Goal: Contribute content: Add original content to the website for others to see

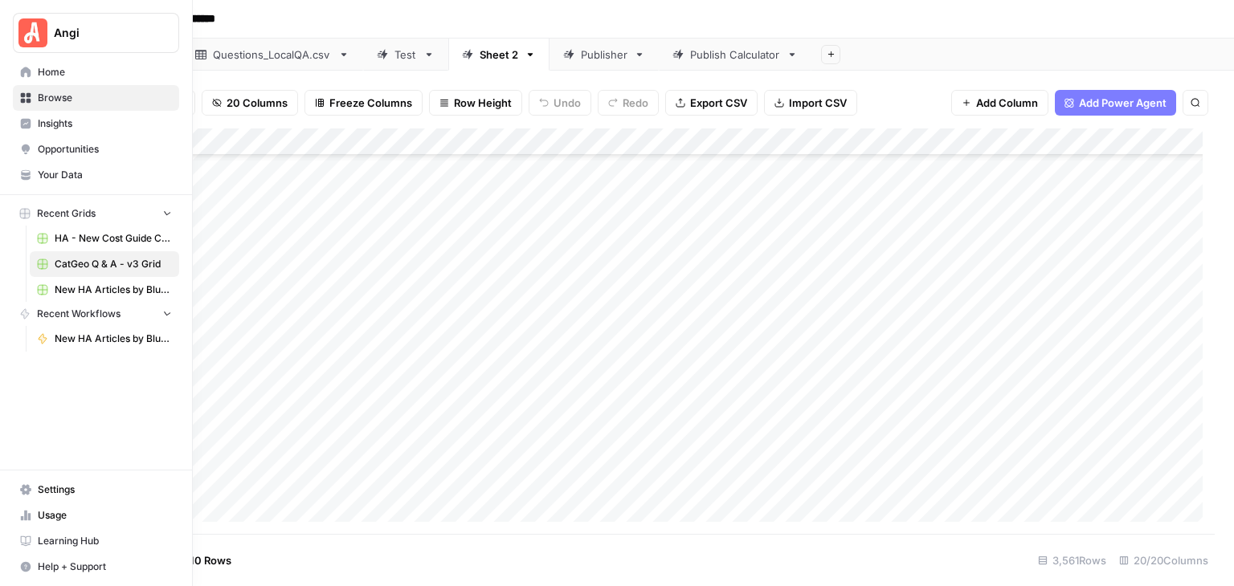
scroll to position [91623, 0]
click at [76, 177] on span "Your Data" at bounding box center [105, 175] width 134 height 14
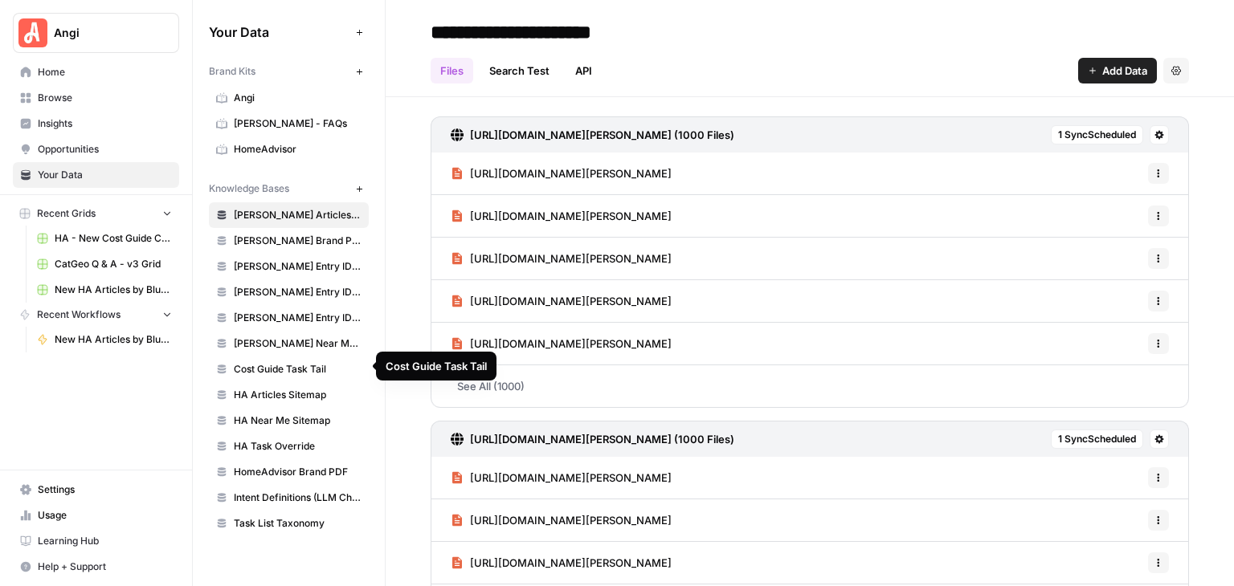
click at [302, 367] on span "Cost Guide Task Tail" at bounding box center [298, 369] width 128 height 14
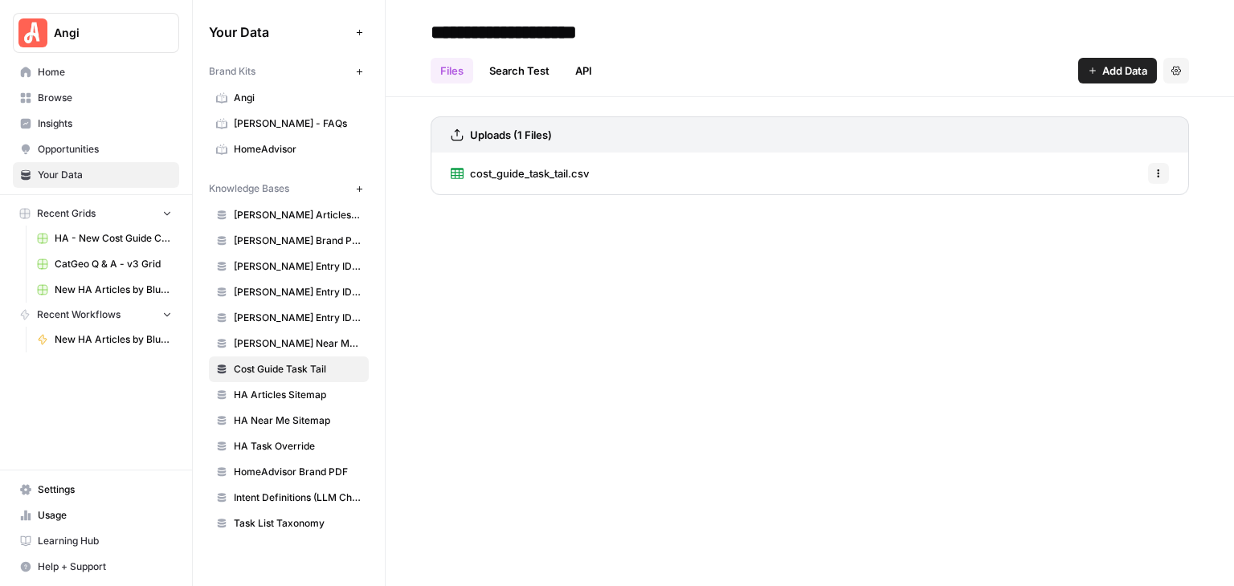
click at [308, 439] on span "HA Task Override" at bounding box center [298, 446] width 128 height 14
click at [543, 169] on span "ha_task_override.csv" at bounding box center [522, 173] width 104 height 16
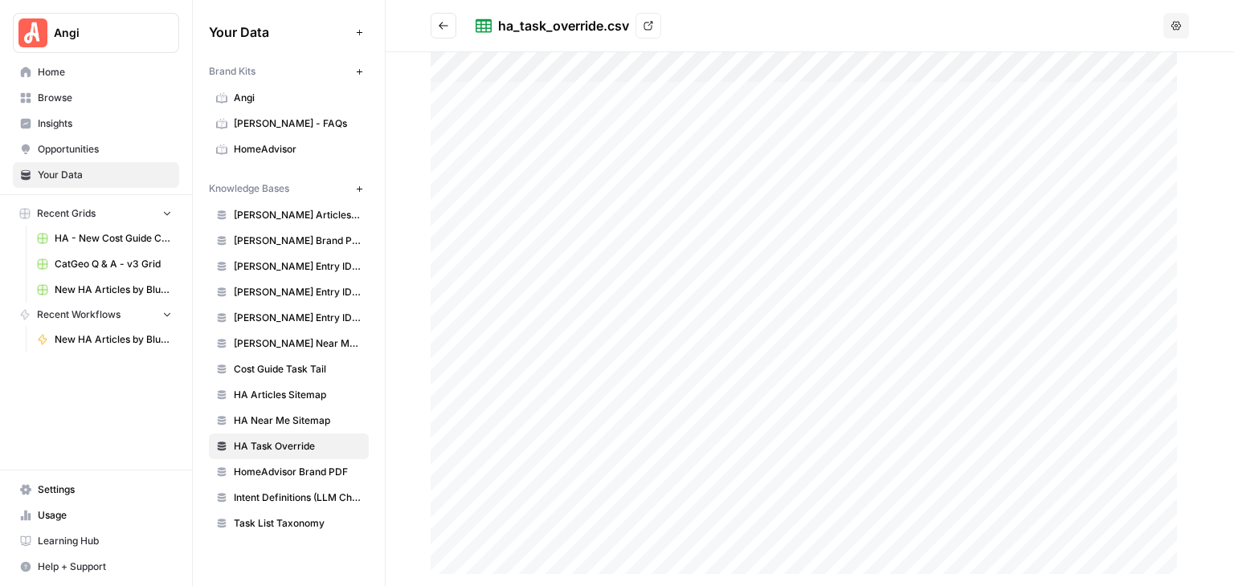
click at [443, 21] on icon "Go back" at bounding box center [443, 25] width 11 height 11
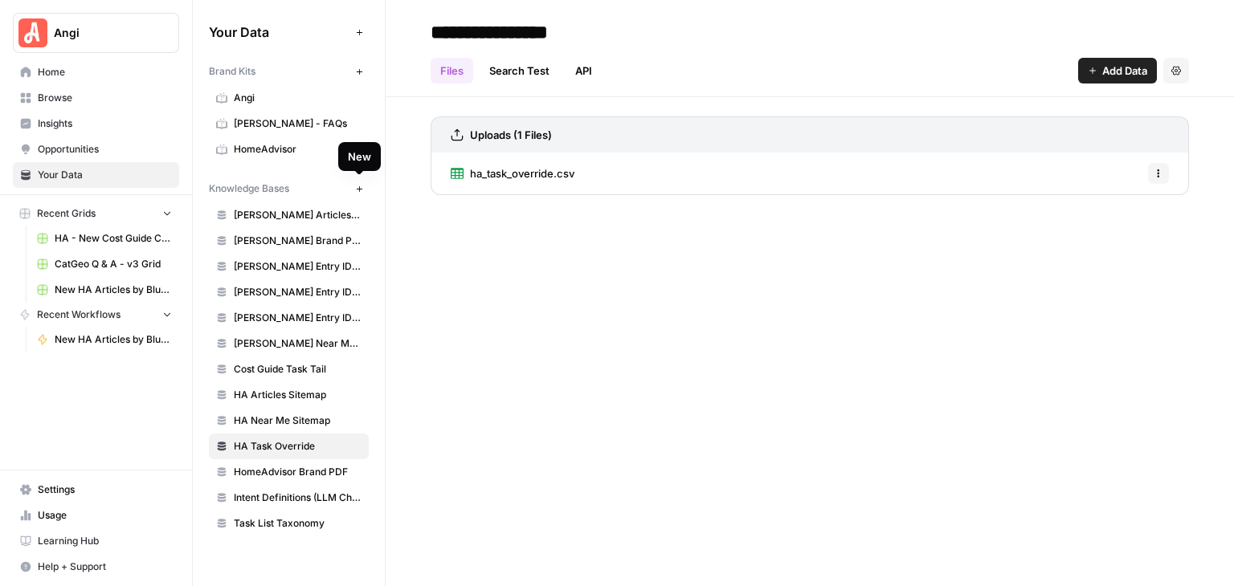
click at [358, 185] on icon "button" at bounding box center [359, 189] width 9 height 9
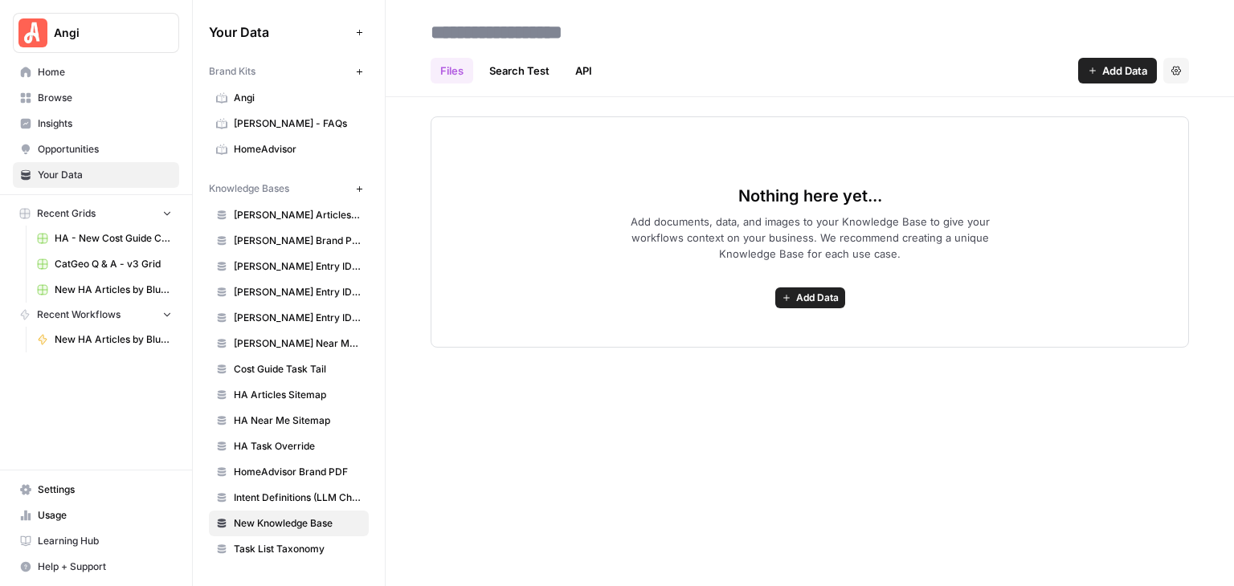
click at [1088, 69] on icon "button" at bounding box center [1093, 71] width 10 height 10
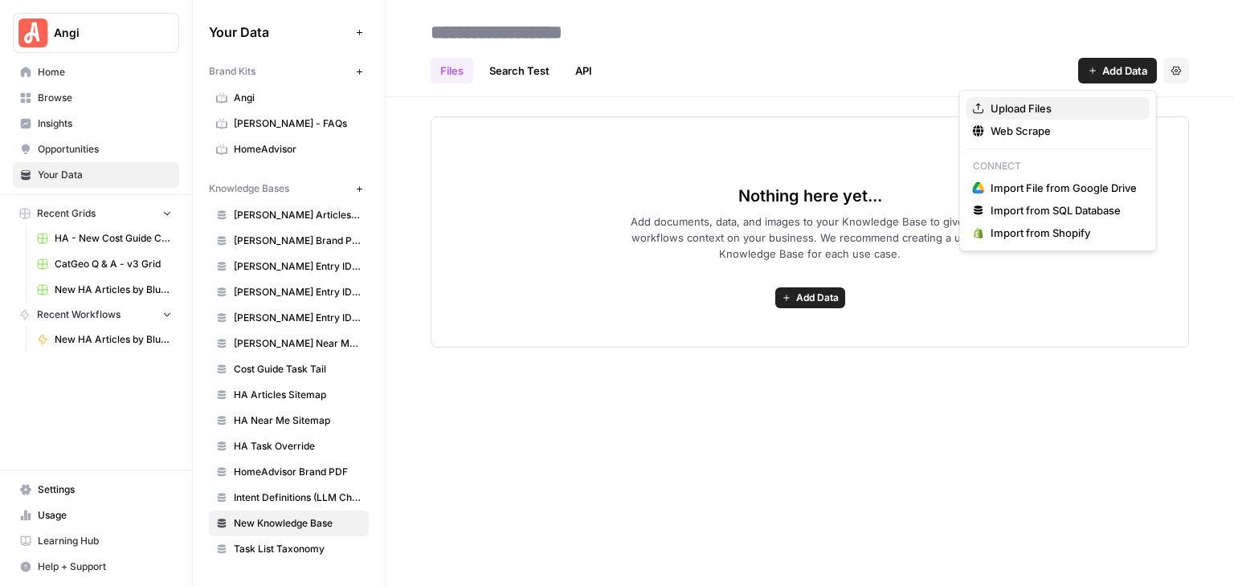
click at [1027, 100] on span "Upload Files" at bounding box center [1064, 108] width 146 height 16
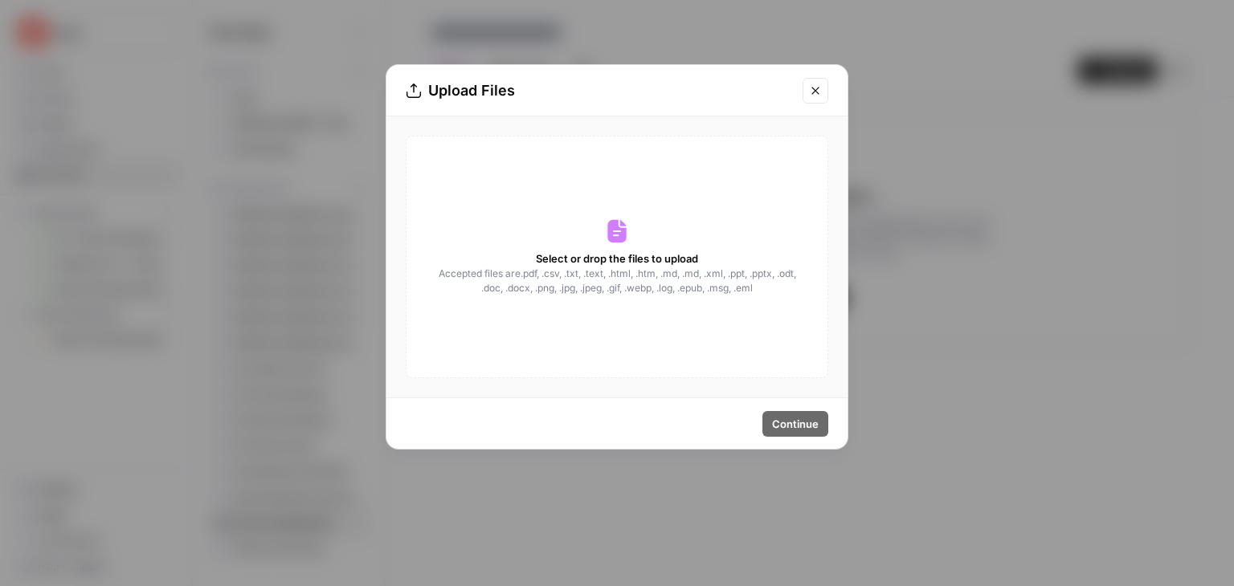
click at [611, 227] on icon at bounding box center [616, 231] width 18 height 23
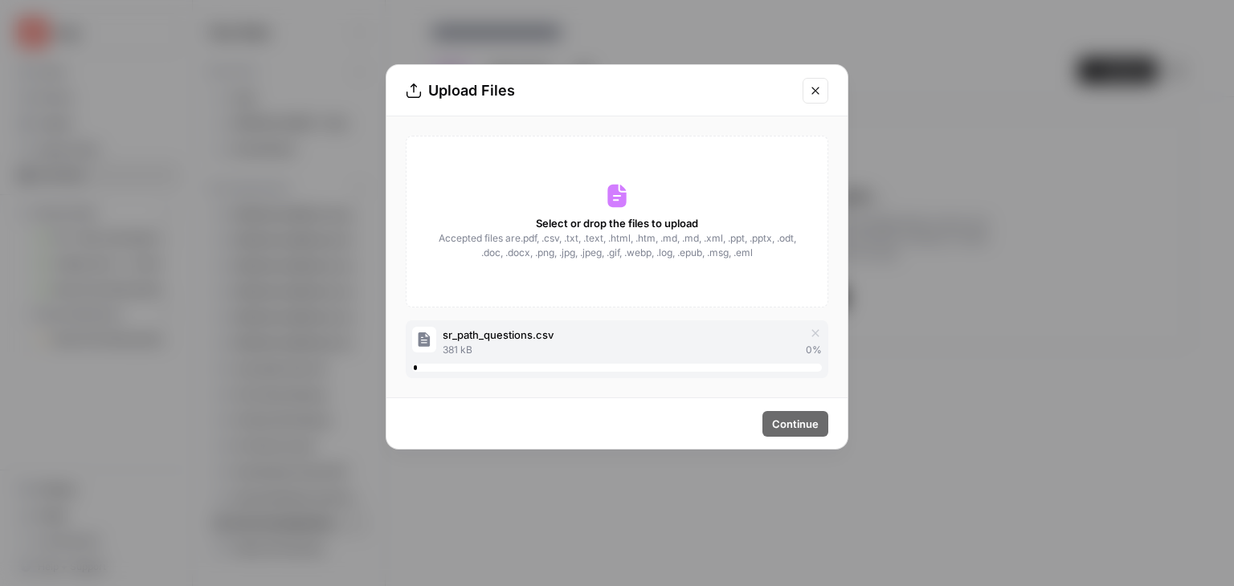
click at [811, 84] on icon "Close modal" at bounding box center [815, 90] width 13 height 13
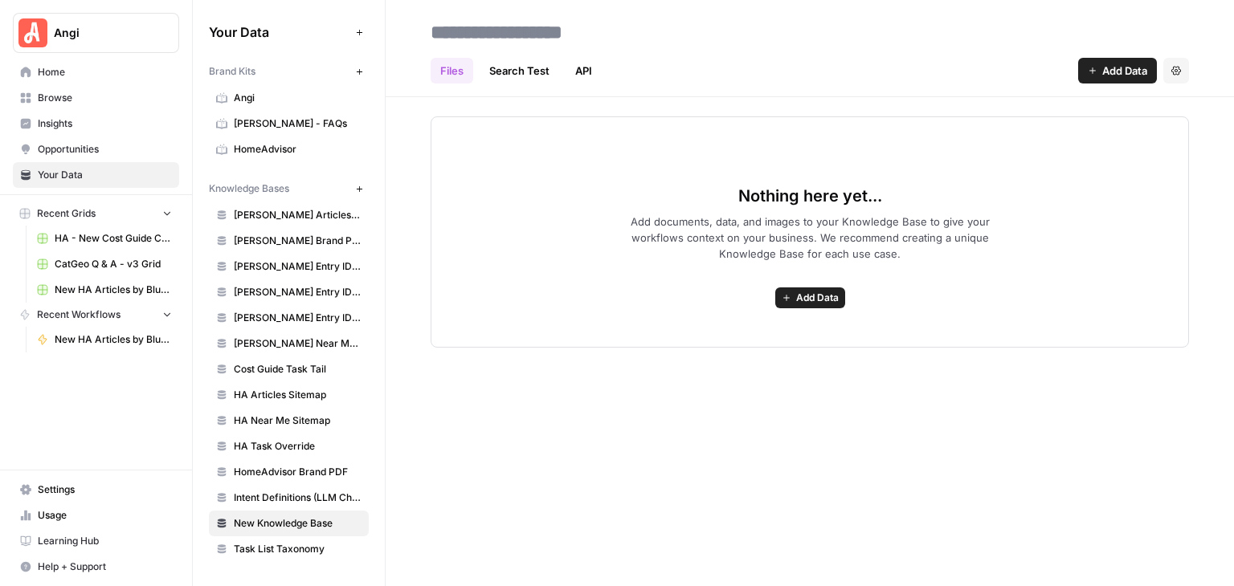
click at [818, 303] on span "Add Data" at bounding box center [817, 298] width 43 height 14
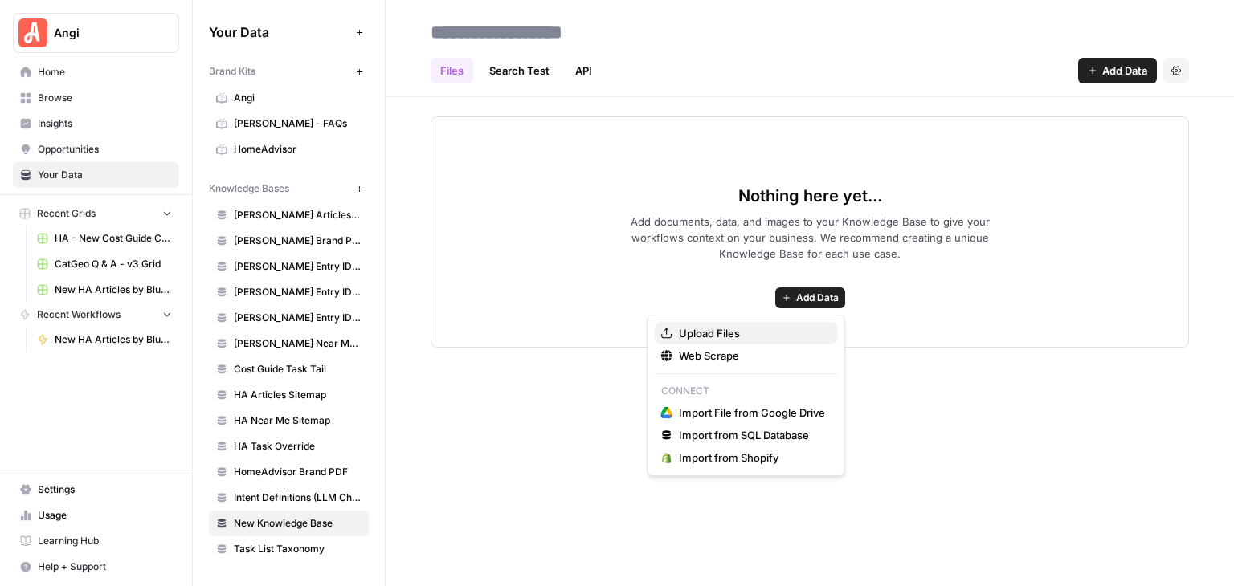
click at [760, 333] on span "Upload Files" at bounding box center [752, 333] width 146 height 16
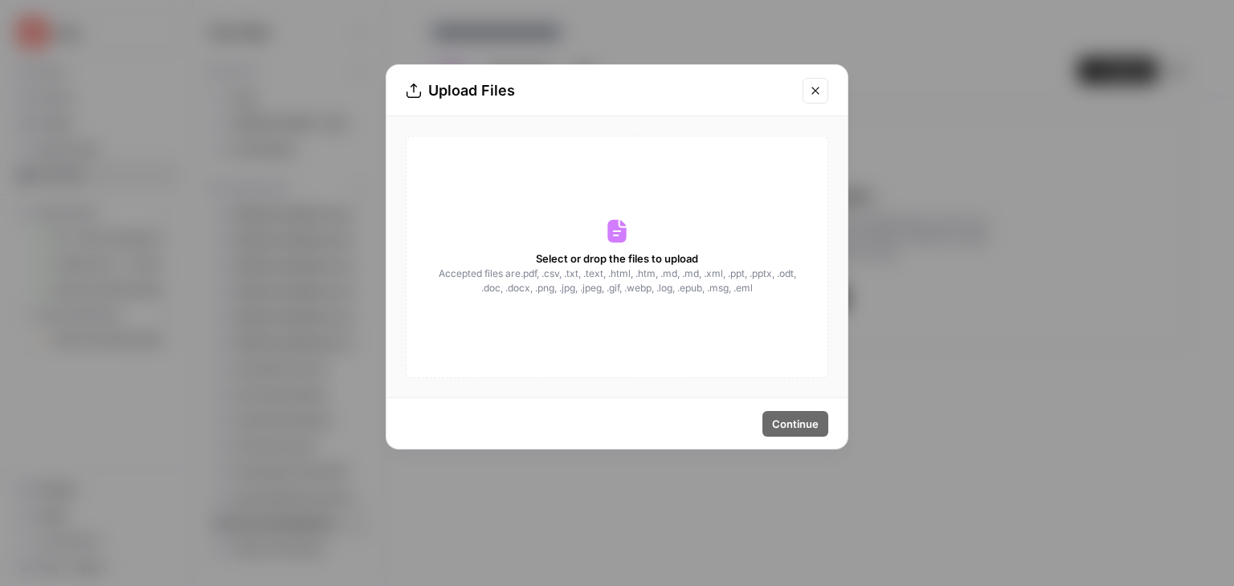
click at [629, 243] on icon at bounding box center [617, 232] width 26 height 26
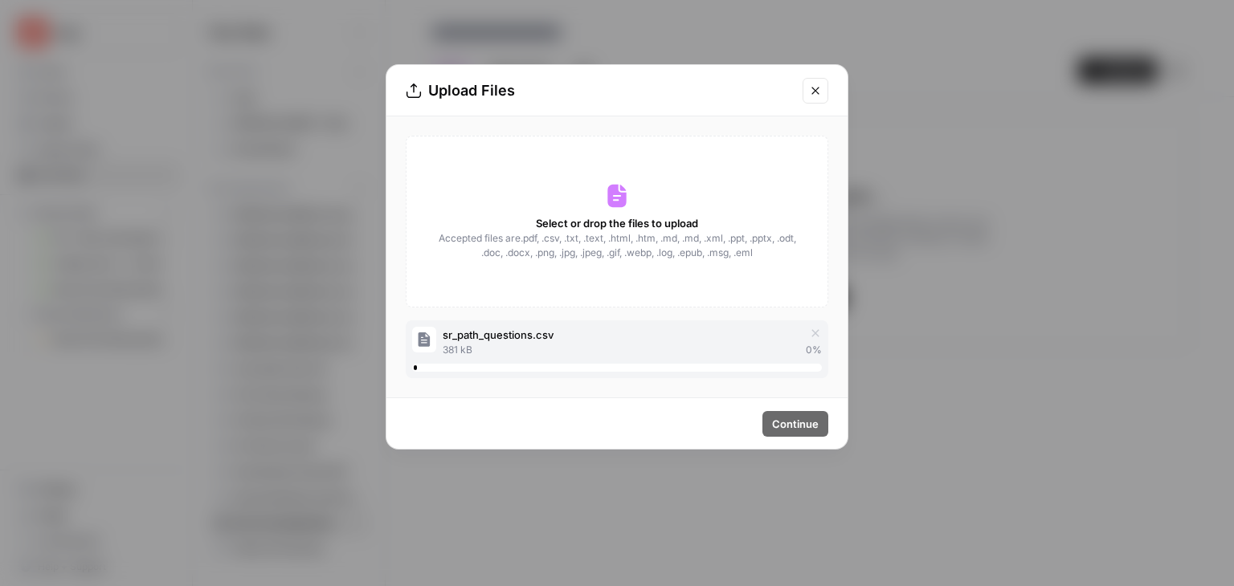
click at [808, 90] on button "Close modal" at bounding box center [816, 91] width 26 height 26
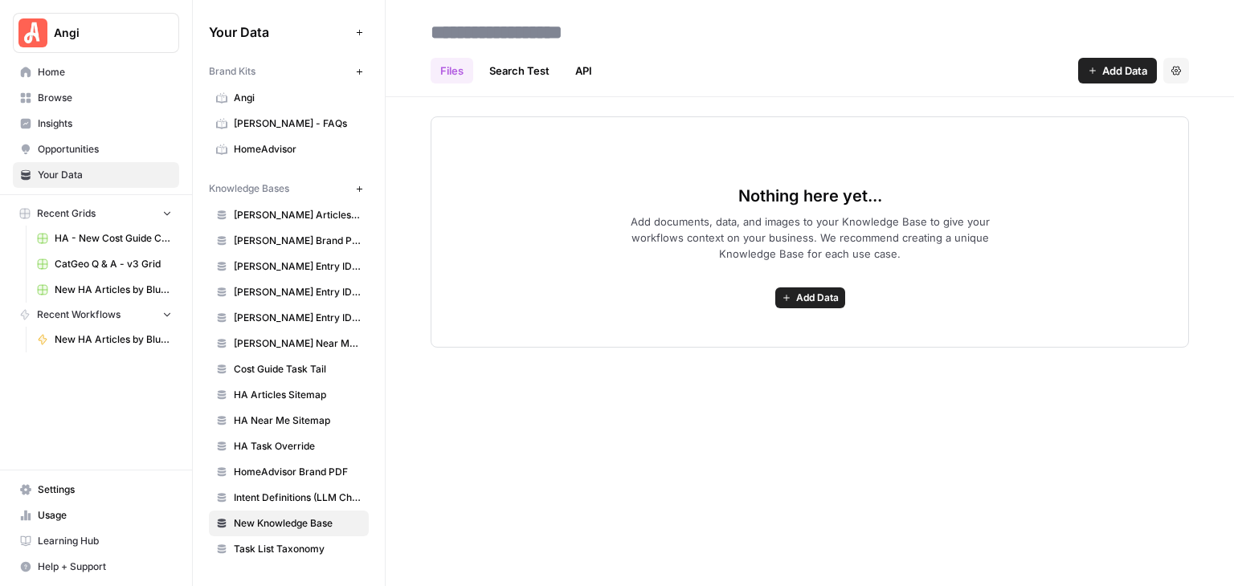
click at [88, 32] on span "Angi" at bounding box center [102, 33] width 97 height 16
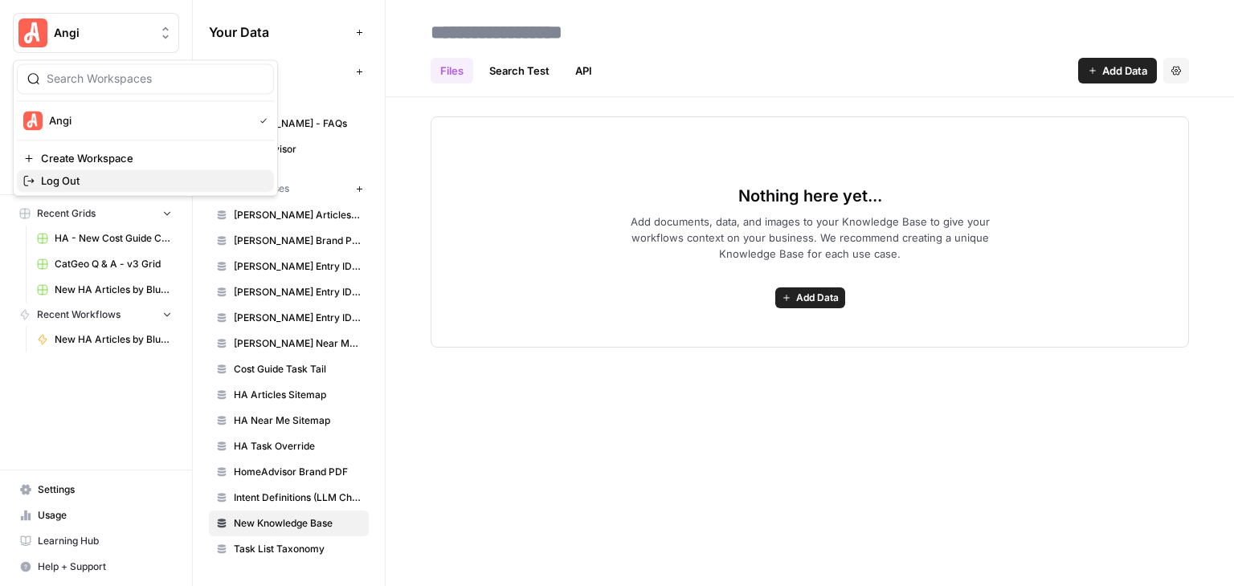
click at [104, 187] on span "Log Out" at bounding box center [151, 181] width 220 height 16
